Goal: Complete application form

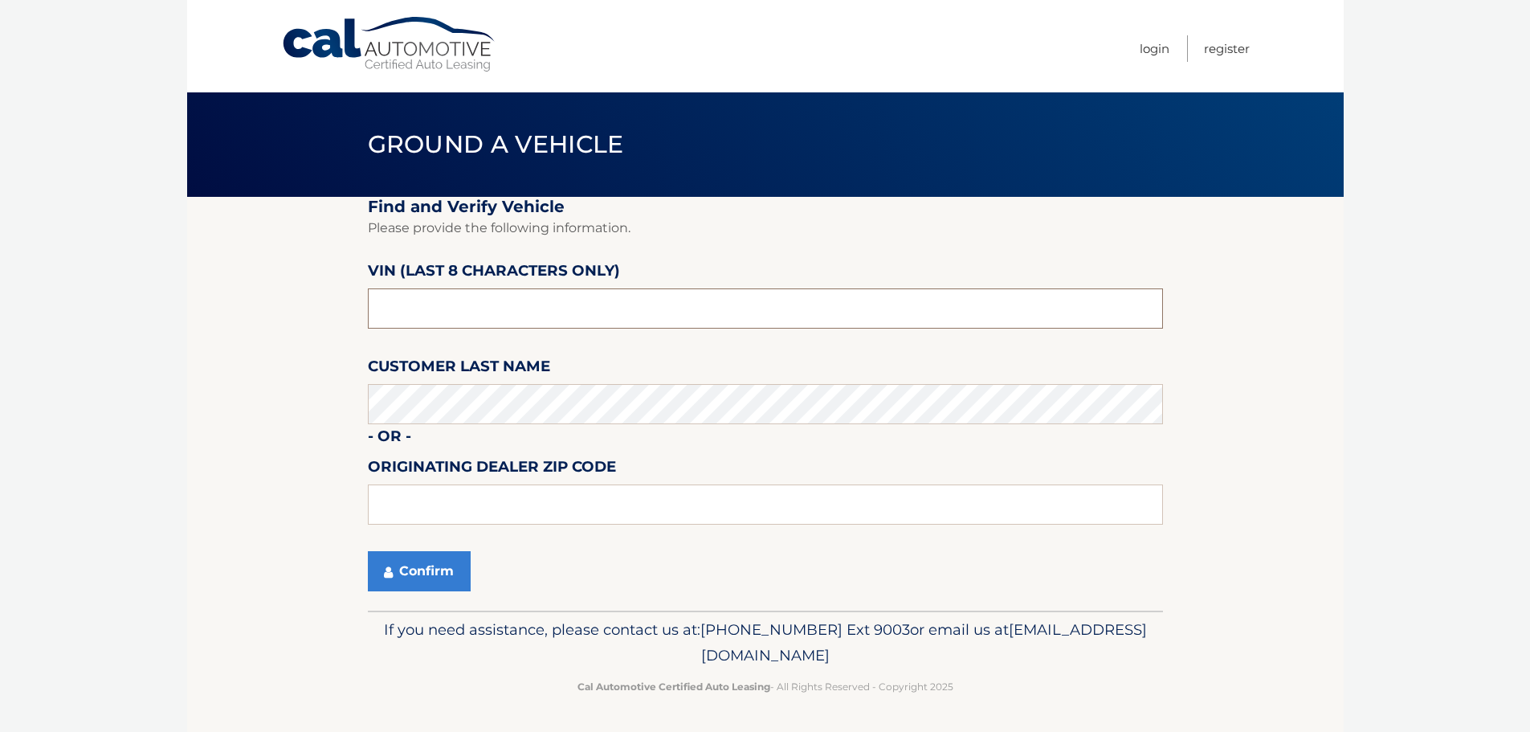
click at [491, 308] on input "text" at bounding box center [765, 308] width 795 height 40
type input "NC224194"
type input "3"
type input "33483"
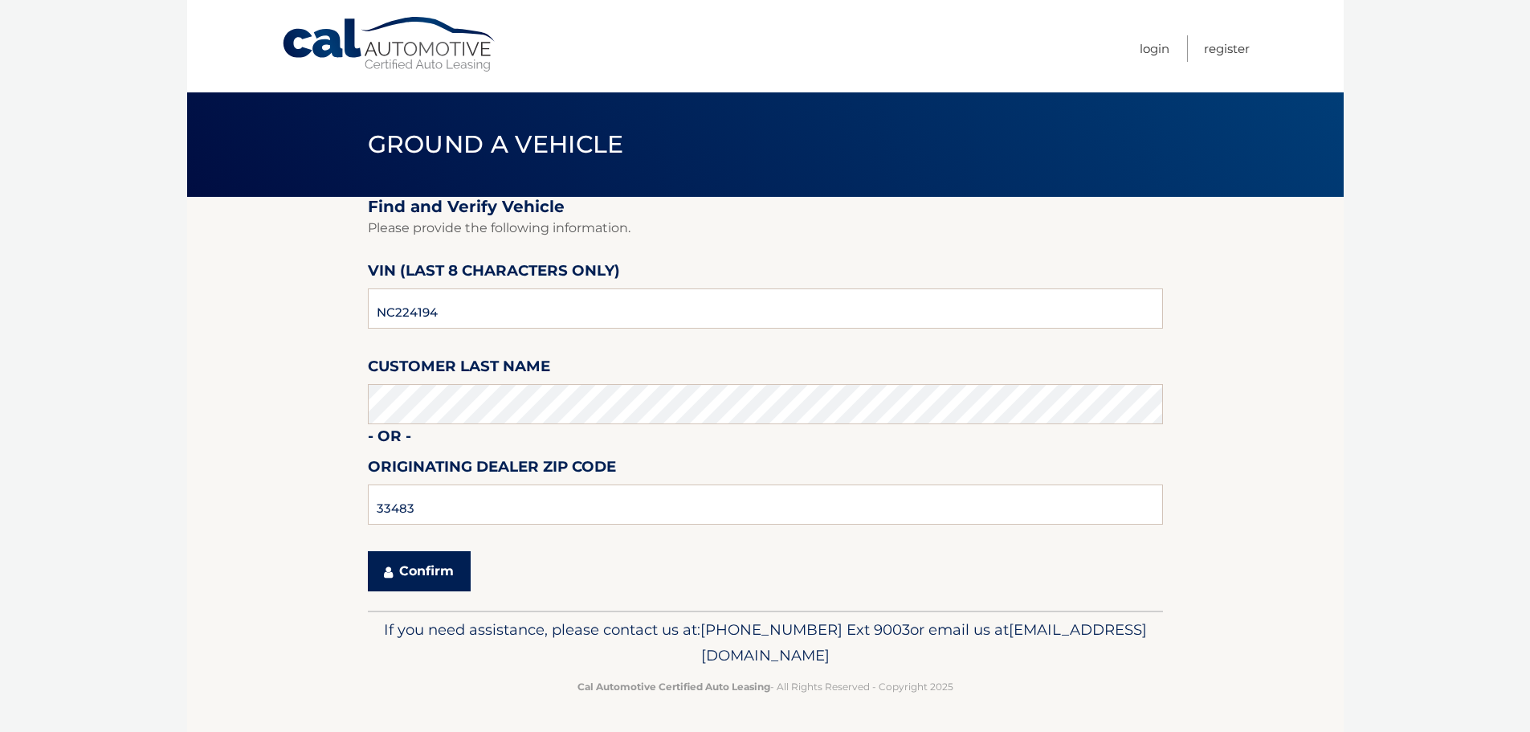
click at [410, 567] on button "Confirm" at bounding box center [419, 571] width 103 height 40
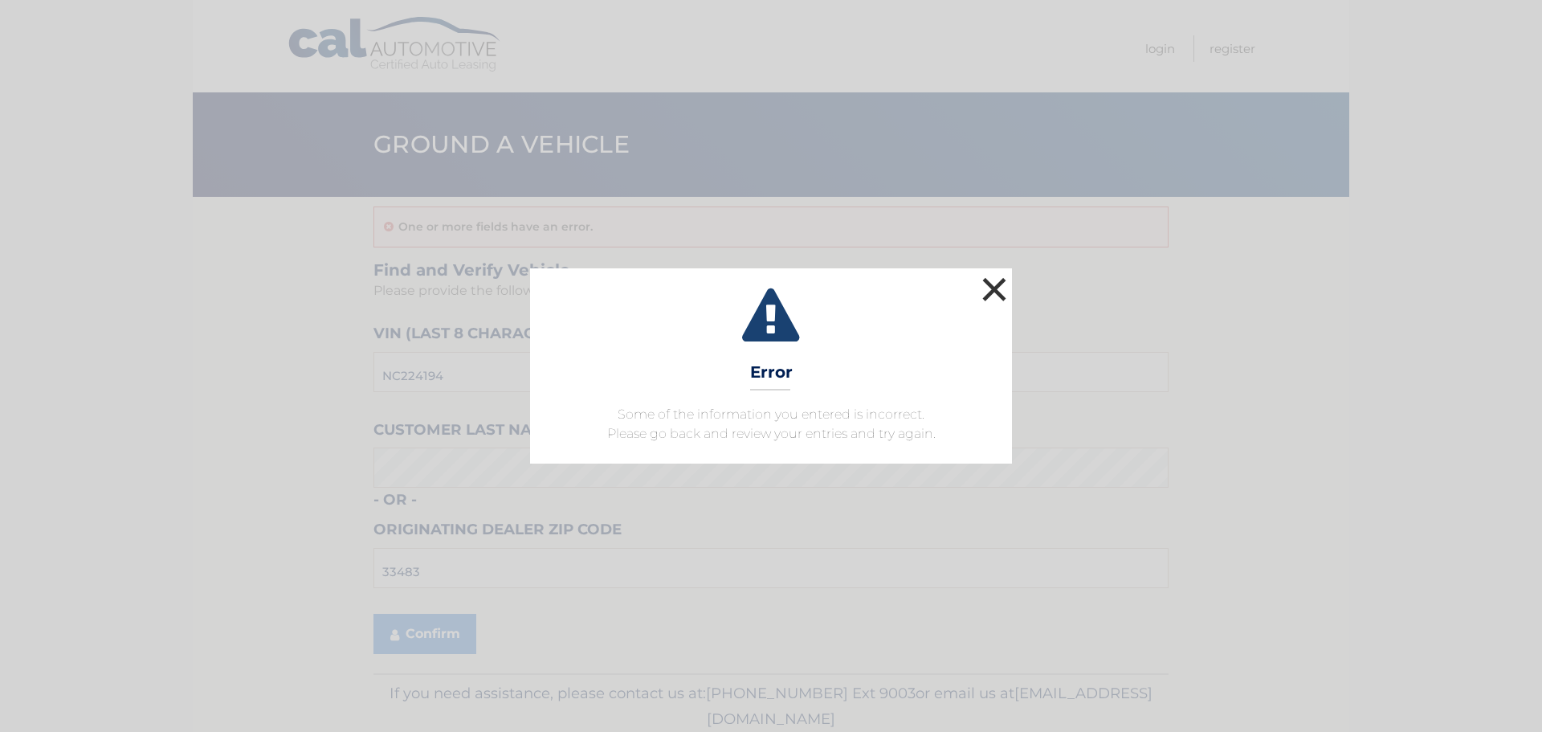
click at [997, 287] on button "×" at bounding box center [994, 289] width 32 height 32
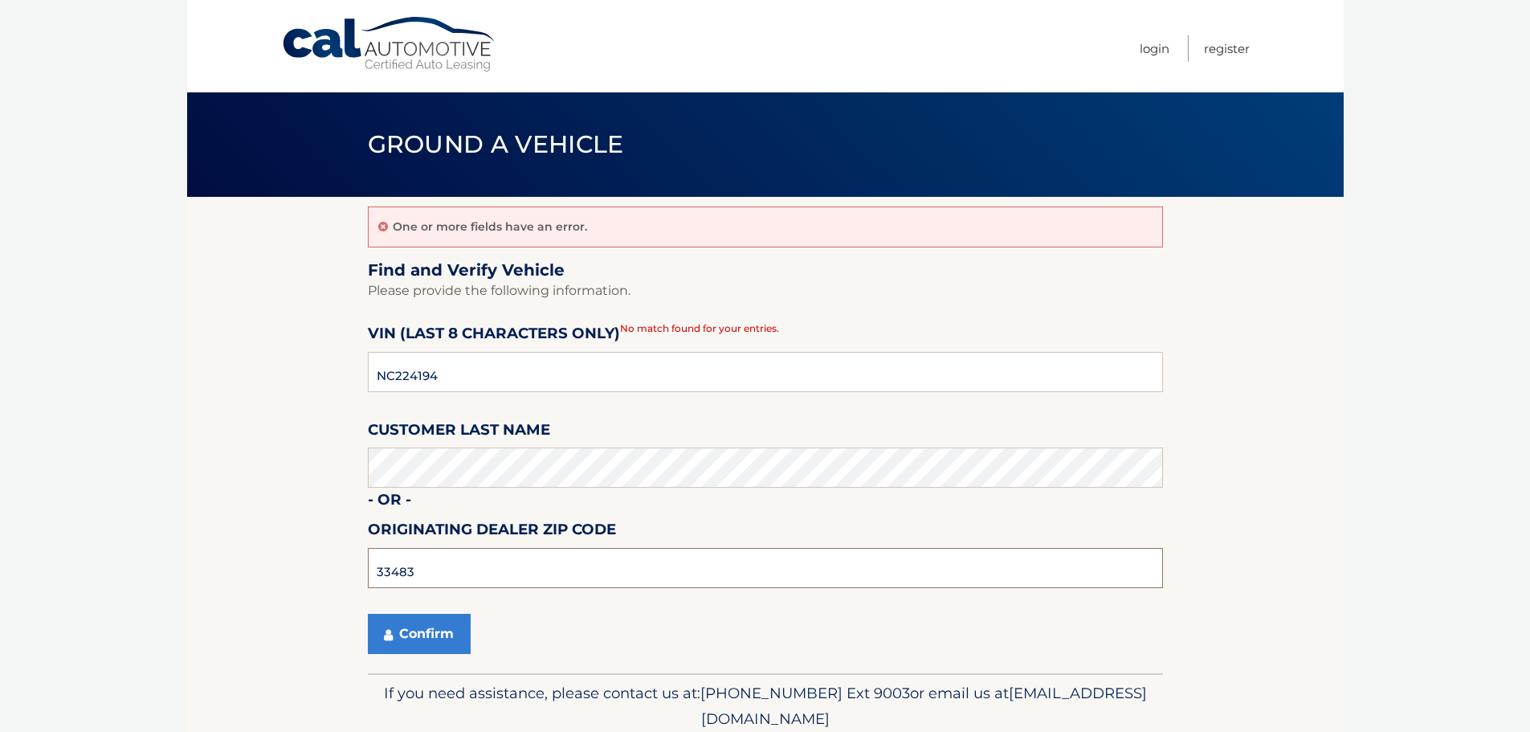
click at [498, 573] on input "33483" at bounding box center [765, 568] width 795 height 40
click at [410, 626] on button "Confirm" at bounding box center [419, 634] width 103 height 40
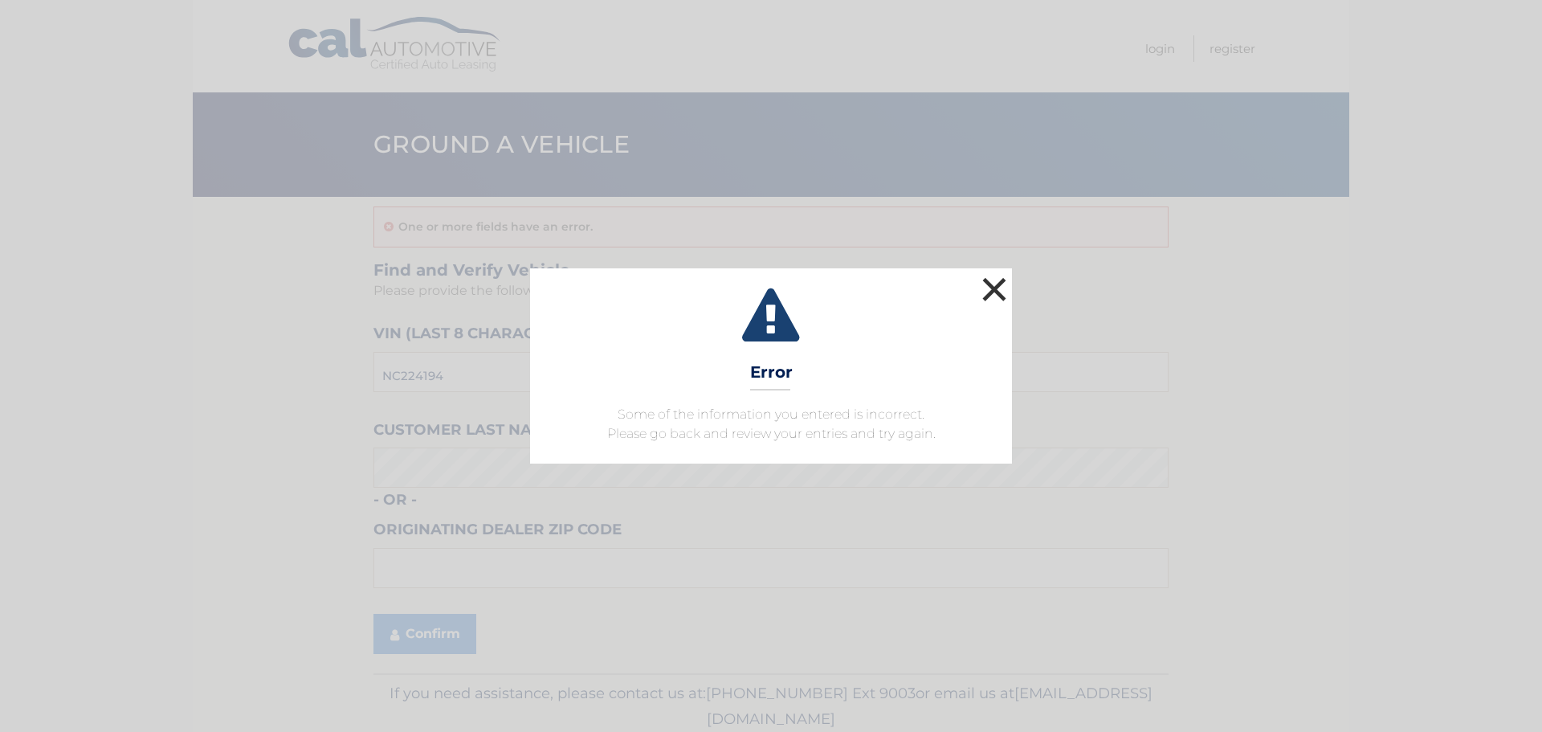
click at [985, 296] on button "×" at bounding box center [994, 289] width 32 height 32
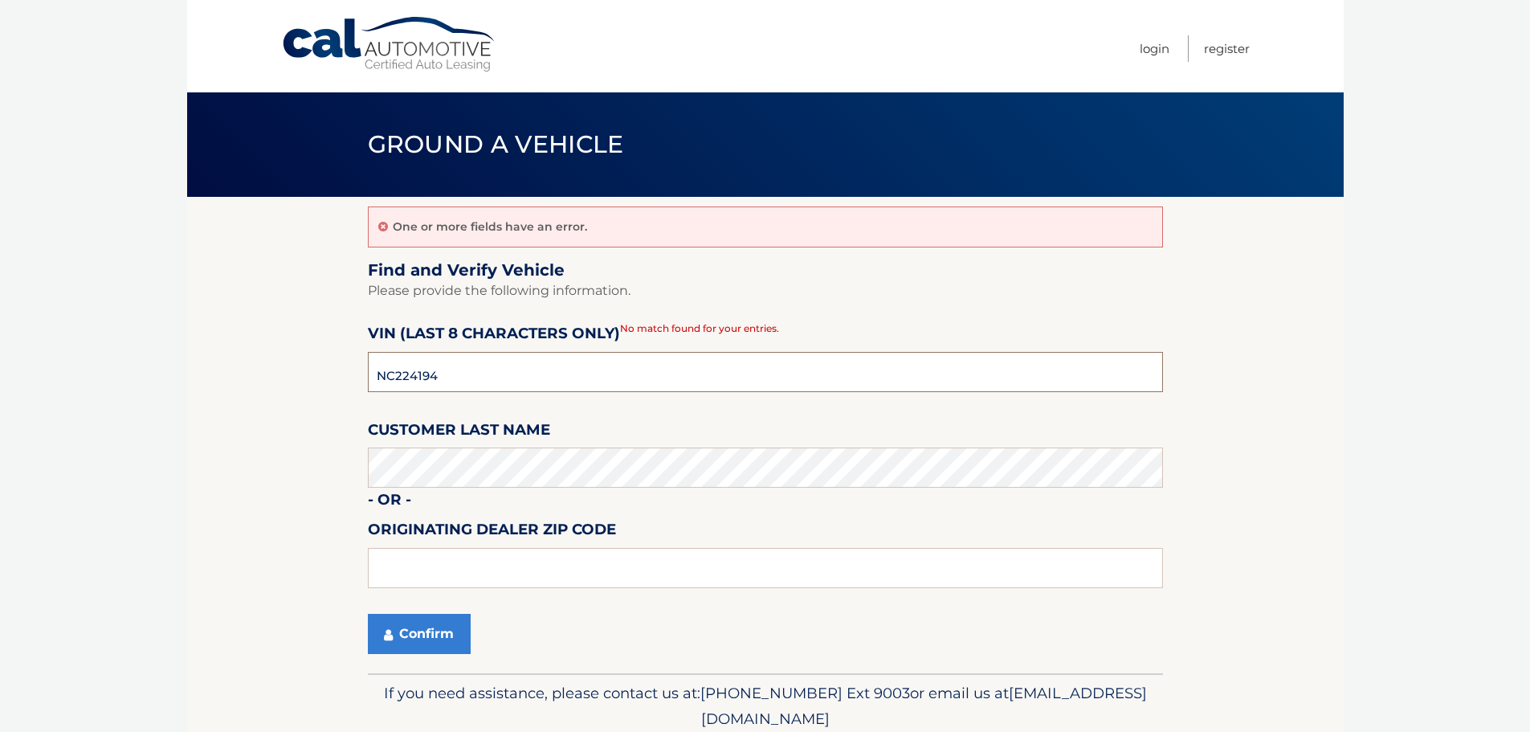
click at [457, 377] on input "NC224194" at bounding box center [765, 372] width 795 height 40
type input "NC224194"
click at [234, 516] on section "One or more fields have an error. Find and Verify Vehicle Please provide the fo…" at bounding box center [765, 435] width 1156 height 476
click at [413, 624] on button "Confirm" at bounding box center [419, 634] width 103 height 40
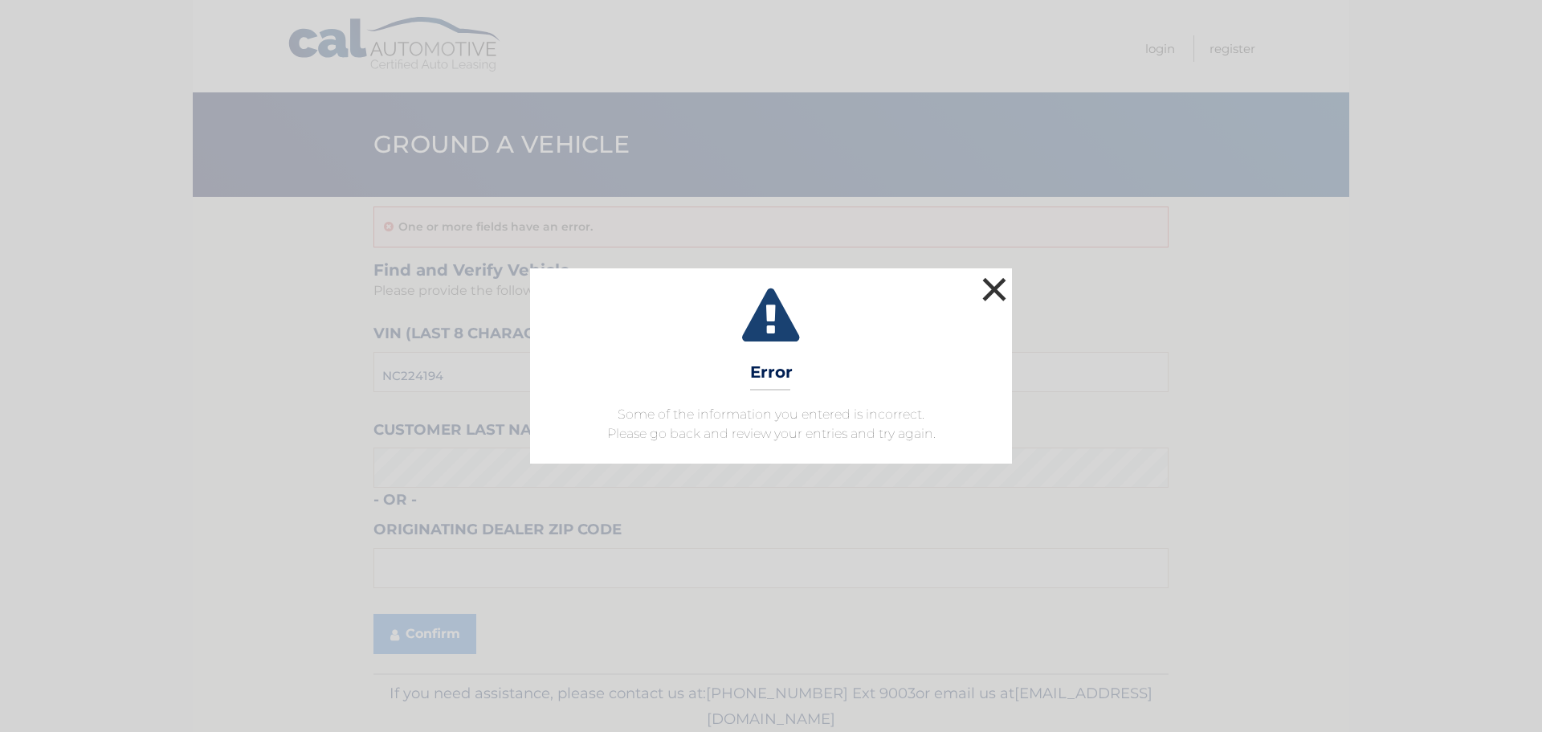
click at [1001, 280] on button "×" at bounding box center [994, 289] width 32 height 32
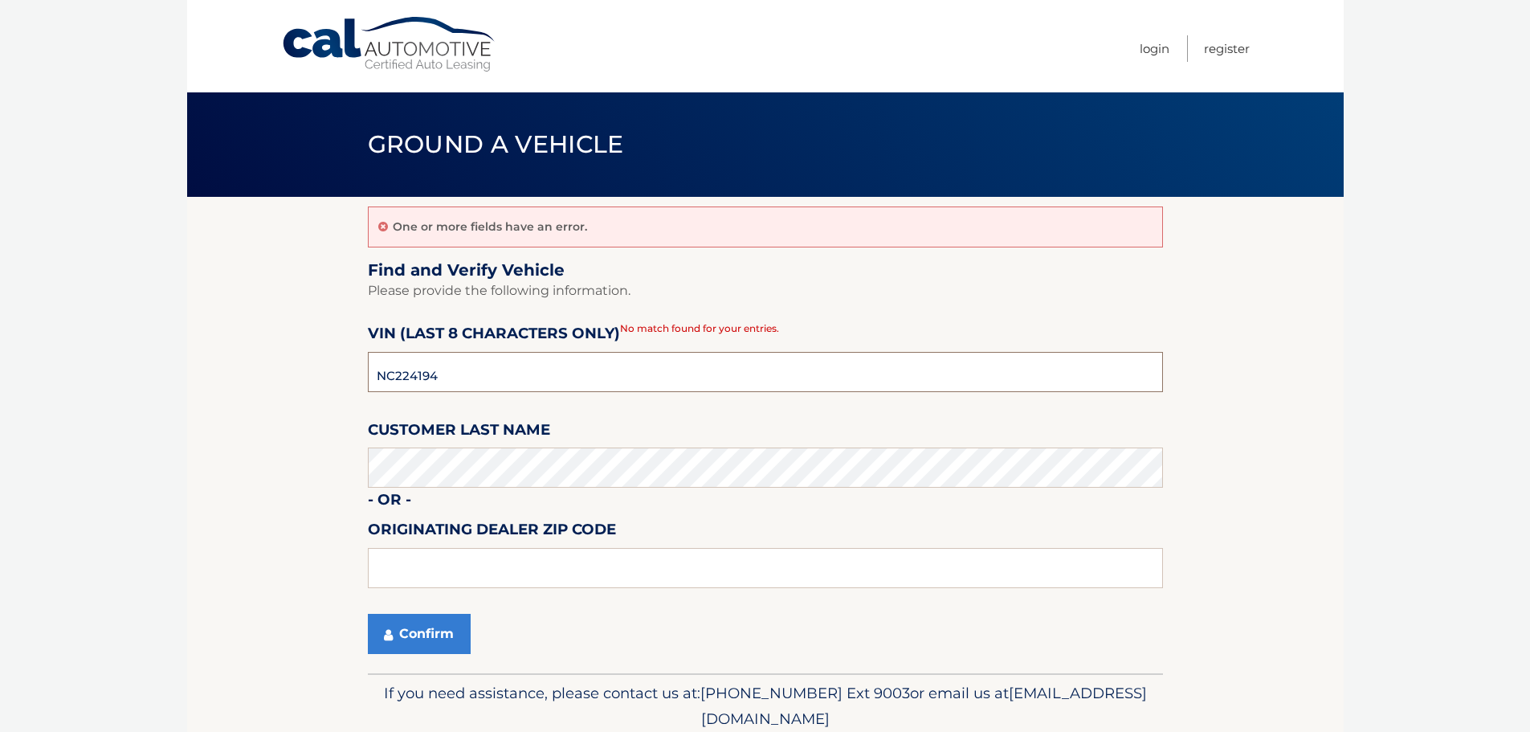
click at [536, 360] on input "NC224194" at bounding box center [765, 372] width 795 height 40
click at [309, 475] on section "One or more fields have an error. Find and Verify Vehicle Please provide the fo…" at bounding box center [765, 435] width 1156 height 476
click at [446, 637] on button "Confirm" at bounding box center [419, 634] width 103 height 40
click at [413, 633] on button "Confirm" at bounding box center [419, 634] width 103 height 40
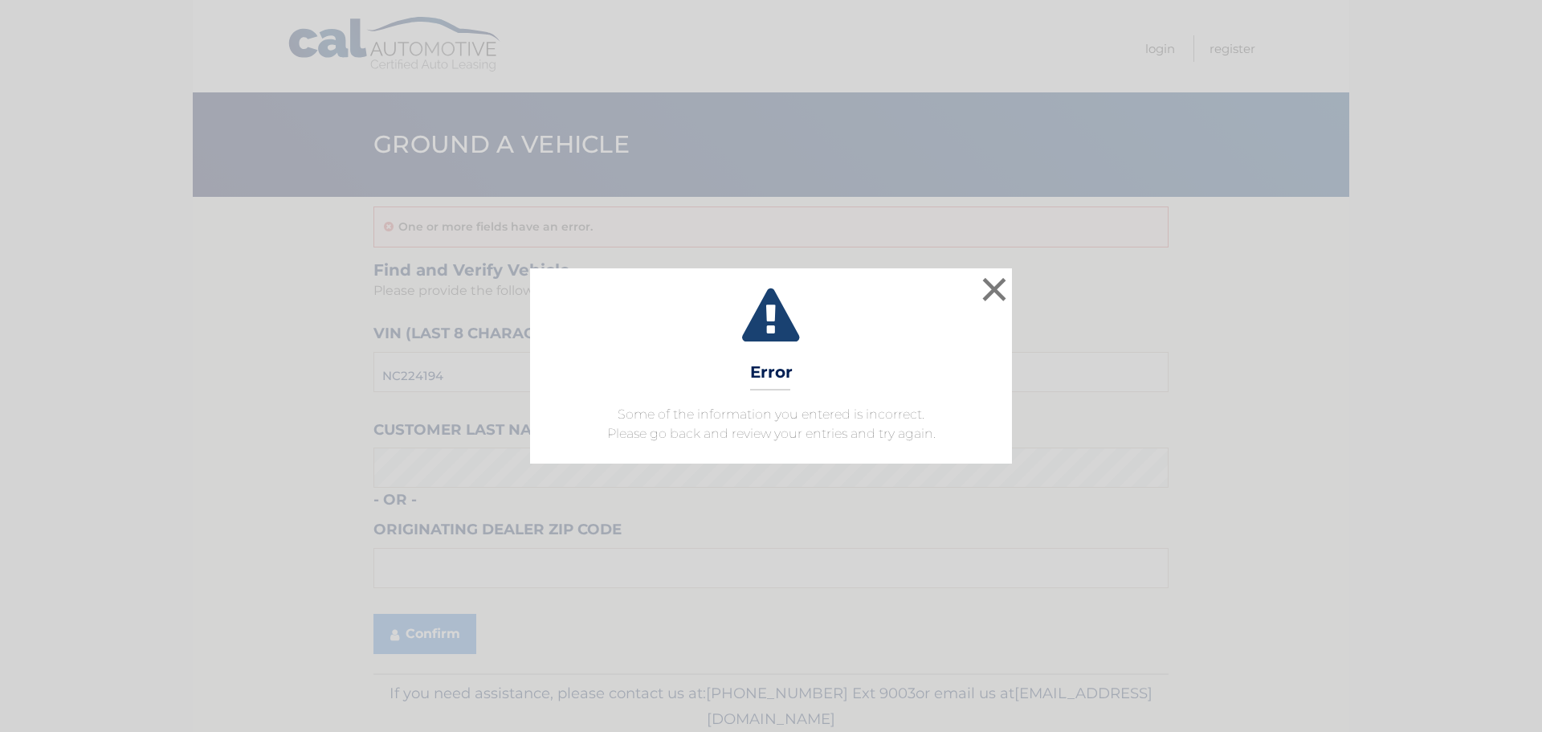
click at [976, 291] on icon at bounding box center [771, 317] width 442 height 58
click at [999, 288] on button "×" at bounding box center [994, 289] width 32 height 32
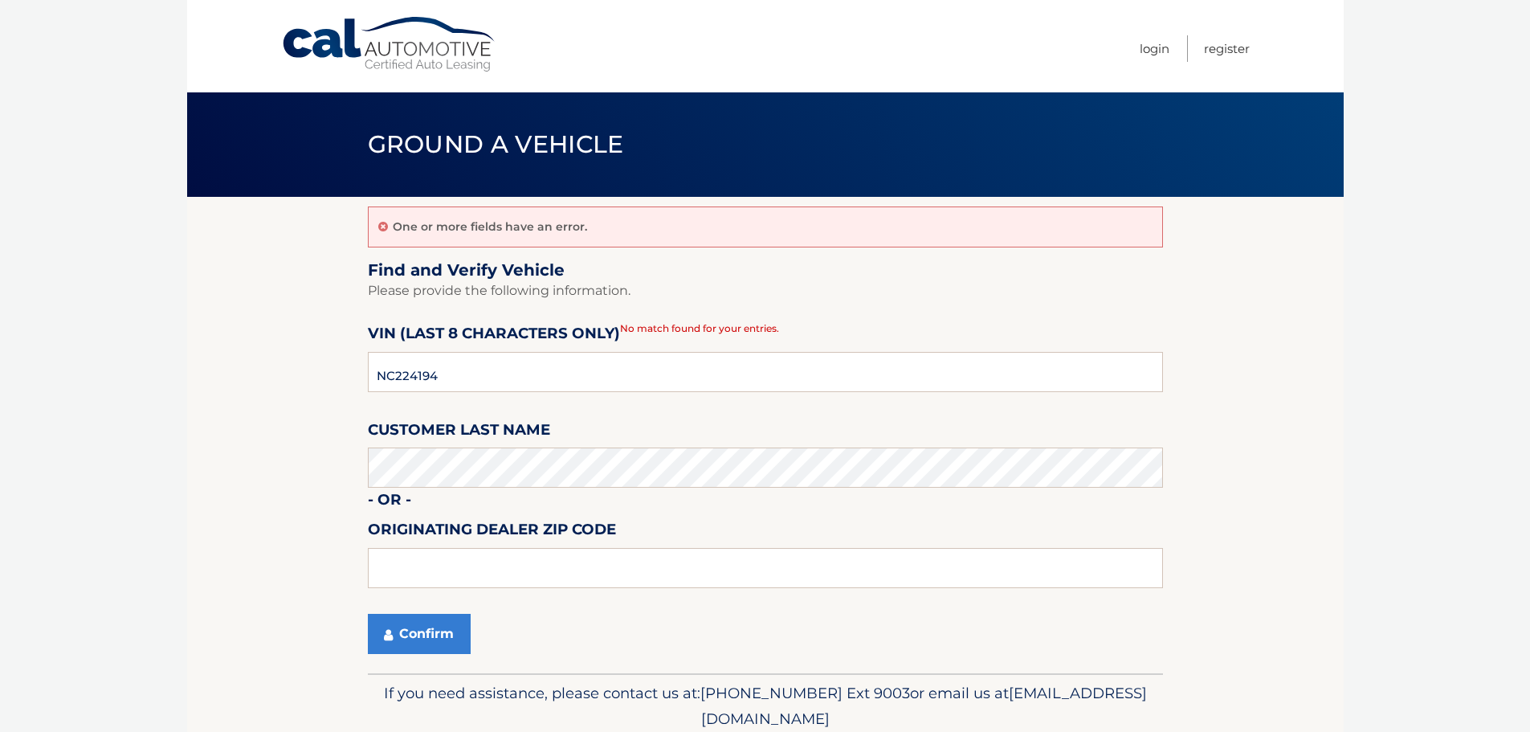
scroll to position [63, 0]
